Goal: Task Accomplishment & Management: Use online tool/utility

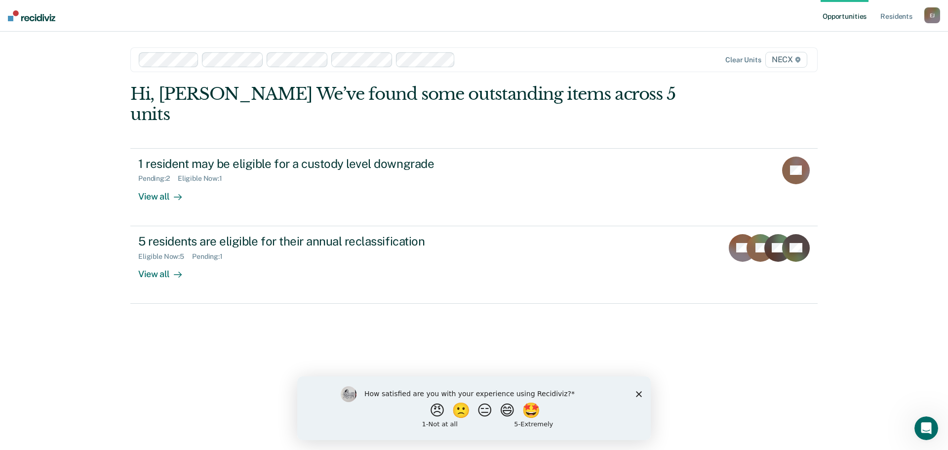
click at [636, 393] on icon "Close survey" at bounding box center [639, 393] width 6 height 6
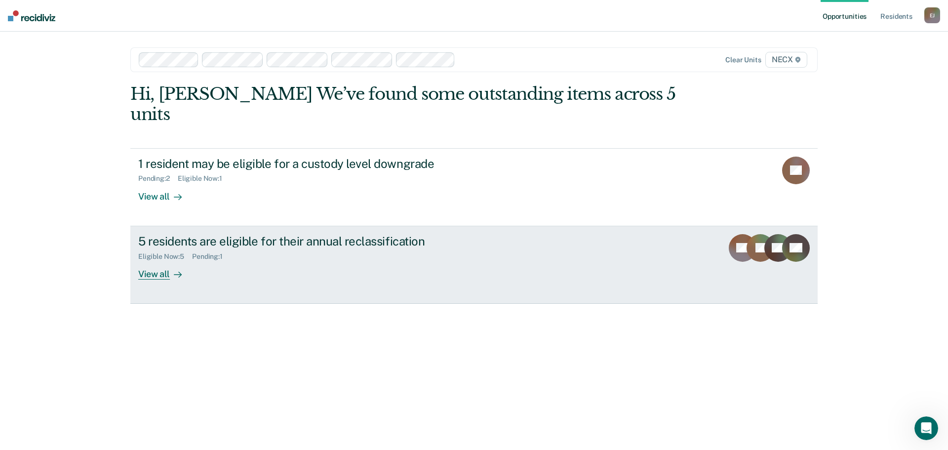
click at [368, 248] on div "Eligible Now : 5 Pending : 1" at bounding box center [311, 254] width 346 height 12
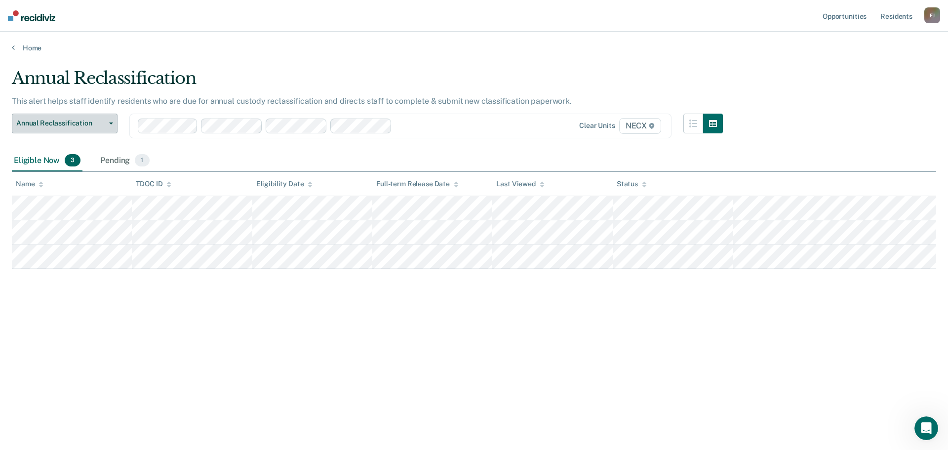
click at [78, 128] on button "Annual Reclassification" at bounding box center [65, 124] width 106 height 20
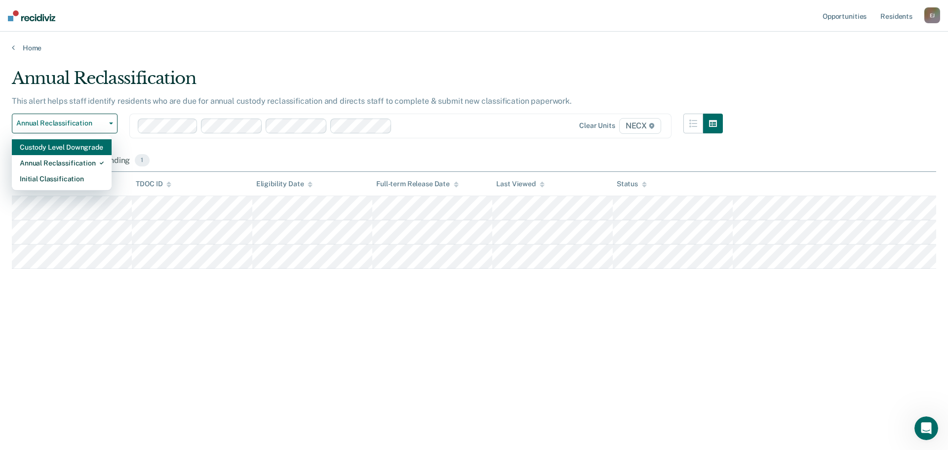
click at [67, 146] on div "Custody Level Downgrade" at bounding box center [62, 147] width 84 height 16
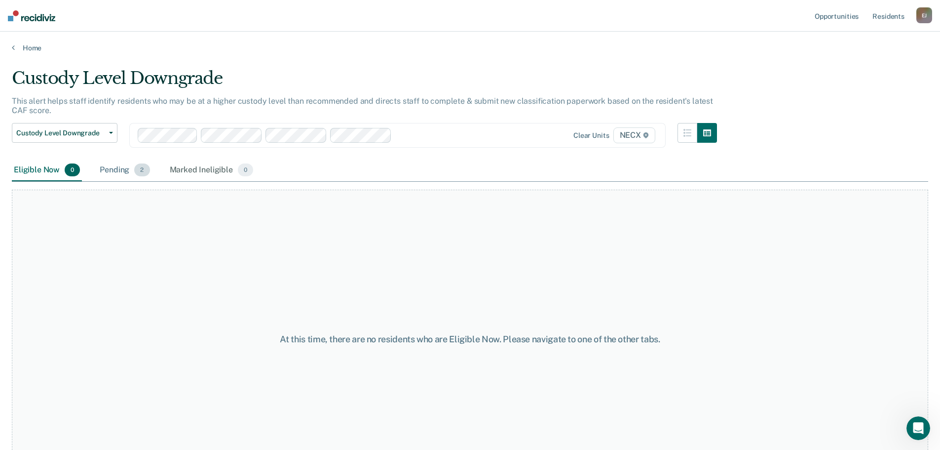
click at [118, 170] on div "Pending 2" at bounding box center [125, 170] width 54 height 22
